Goal: Browse casually

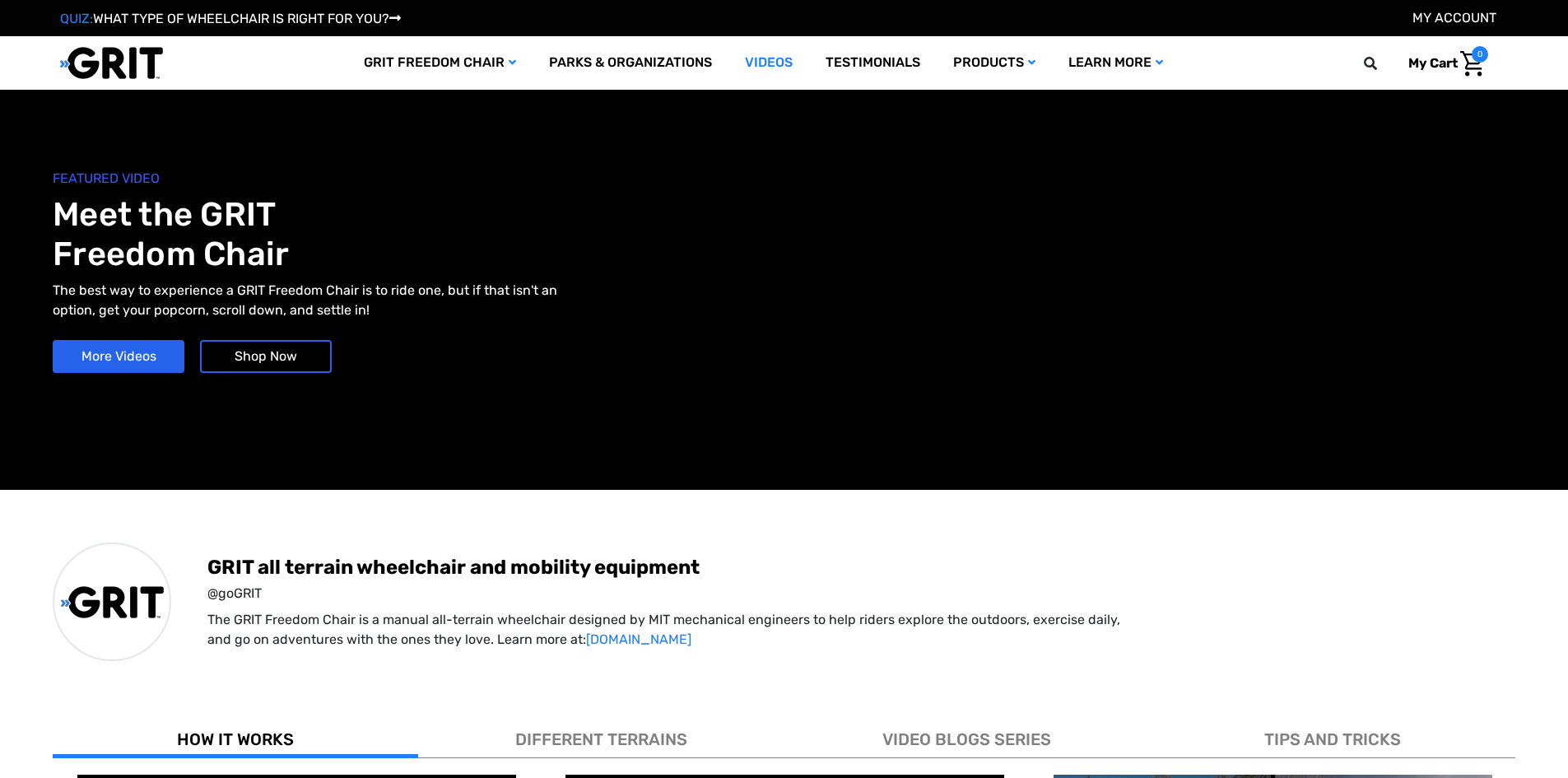
drag, startPoint x: 0, startPoint y: 0, endPoint x: 118, endPoint y: 61, distance: 132.8
click at [118, 61] on img at bounding box center [112, 63] width 103 height 34
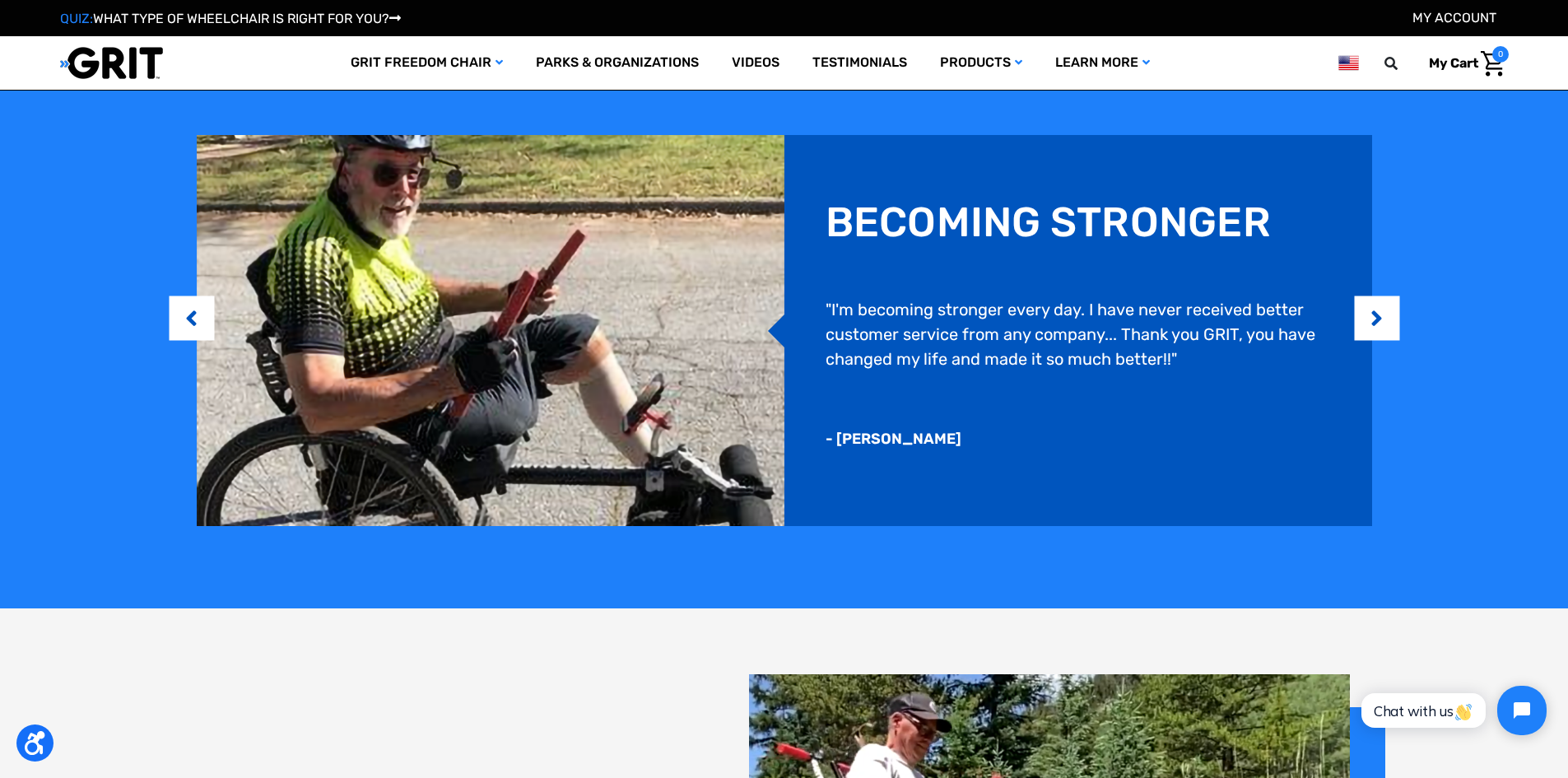
scroll to position [1613, 0]
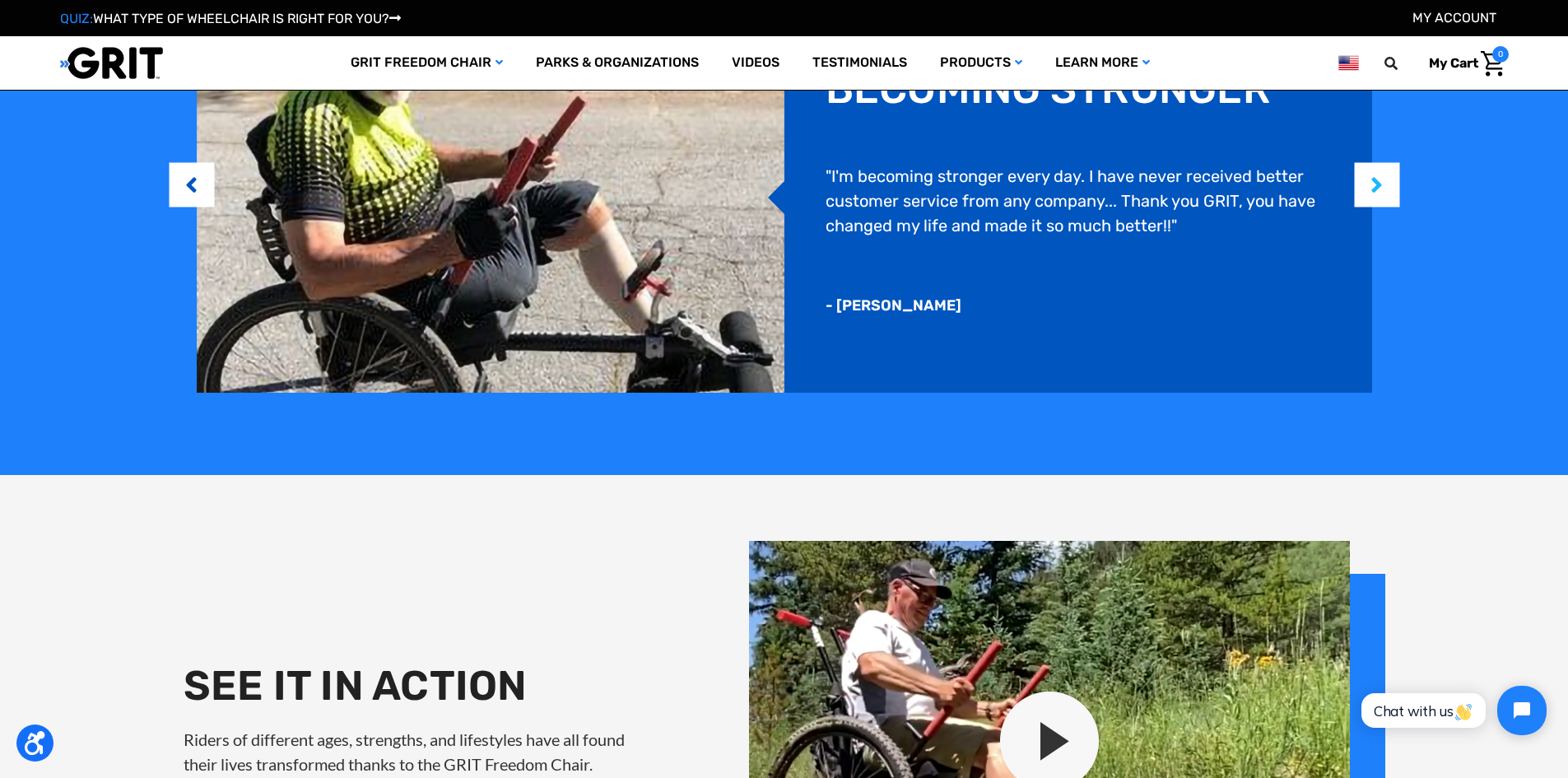
click at [1371, 187] on button "Next" at bounding box center [1377, 185] width 17 height 51
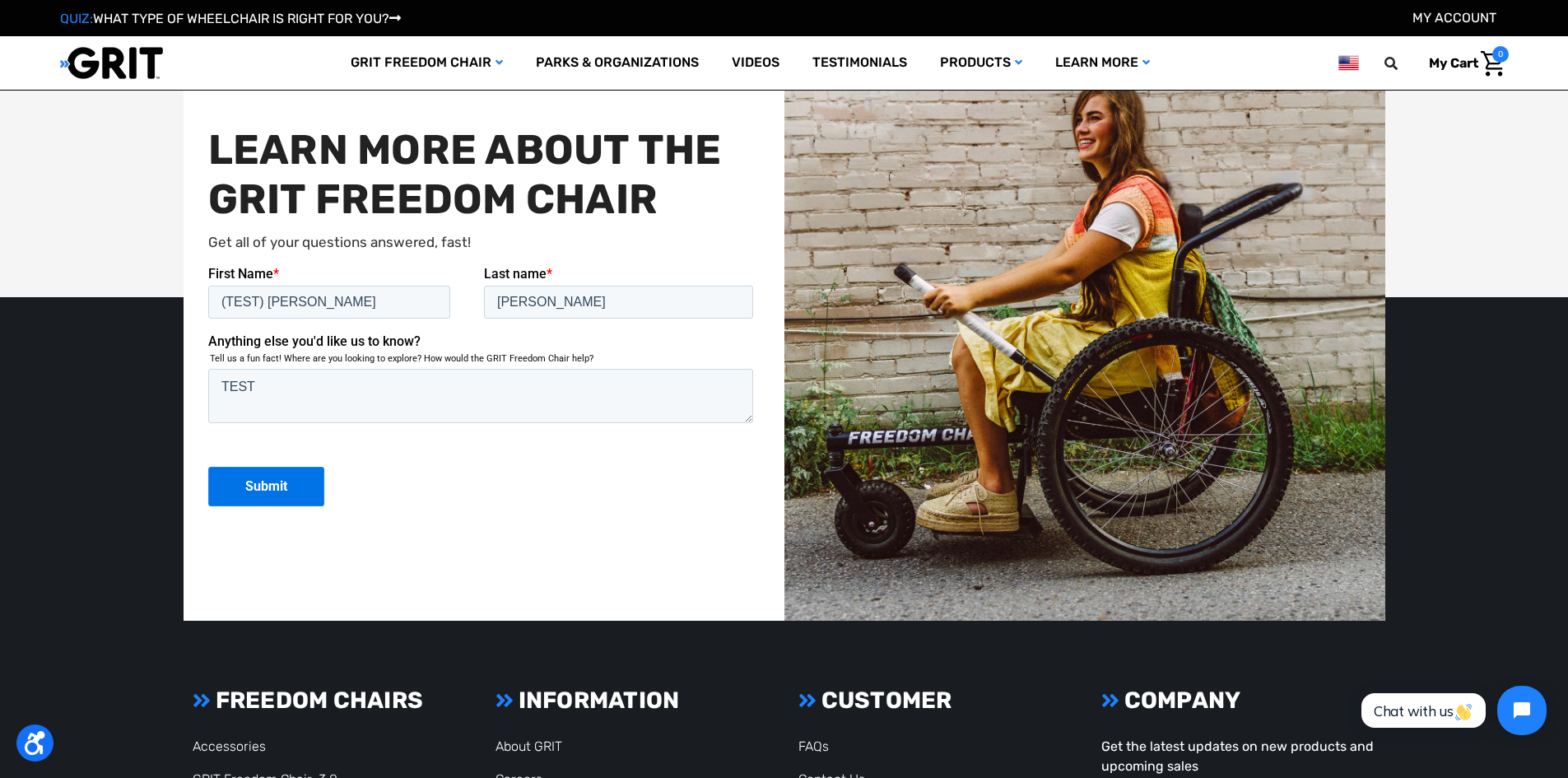
scroll to position [4182, 0]
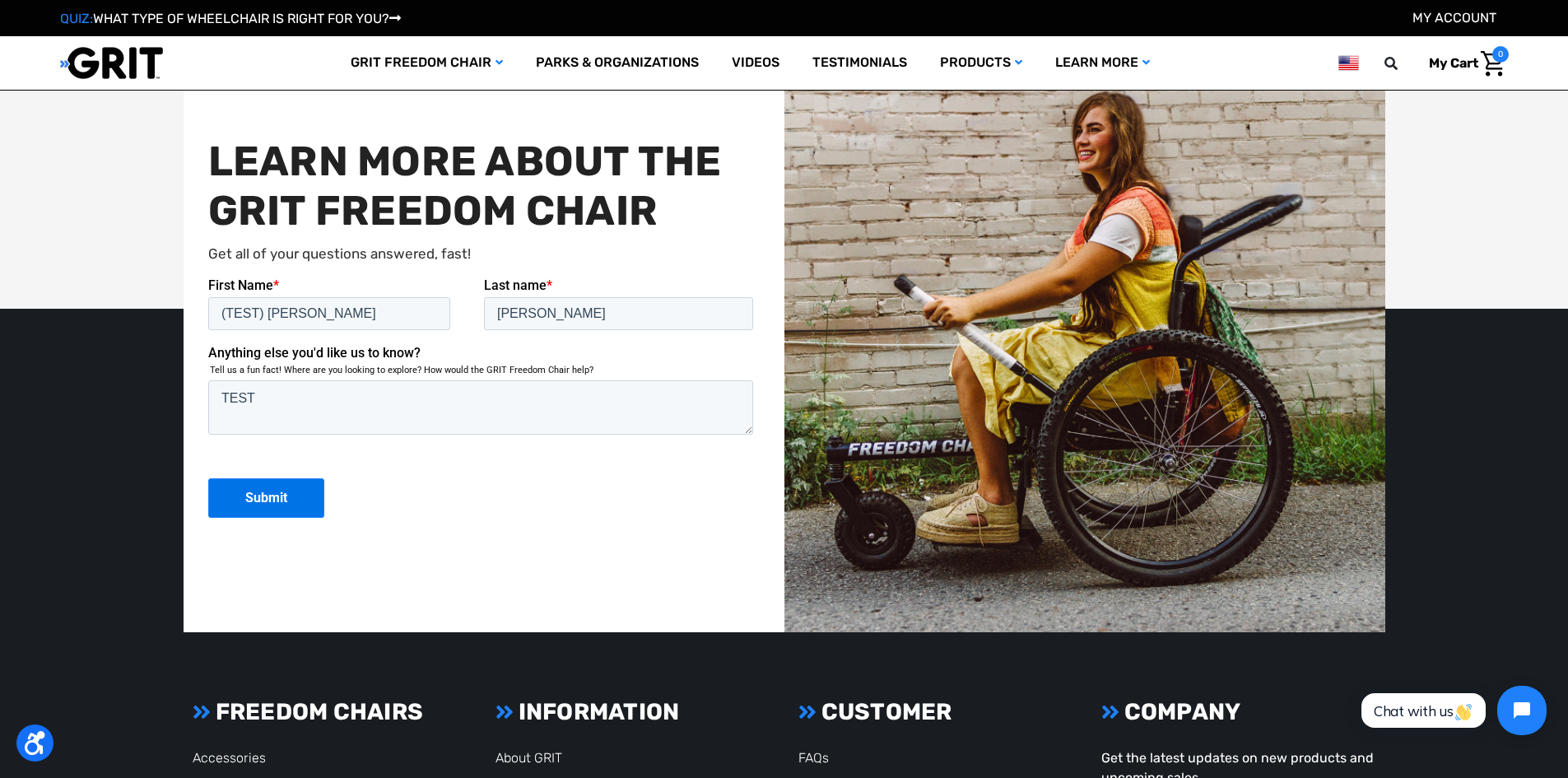
click at [115, 64] on img at bounding box center [112, 63] width 103 height 34
